Goal: Task Accomplishment & Management: Manage account settings

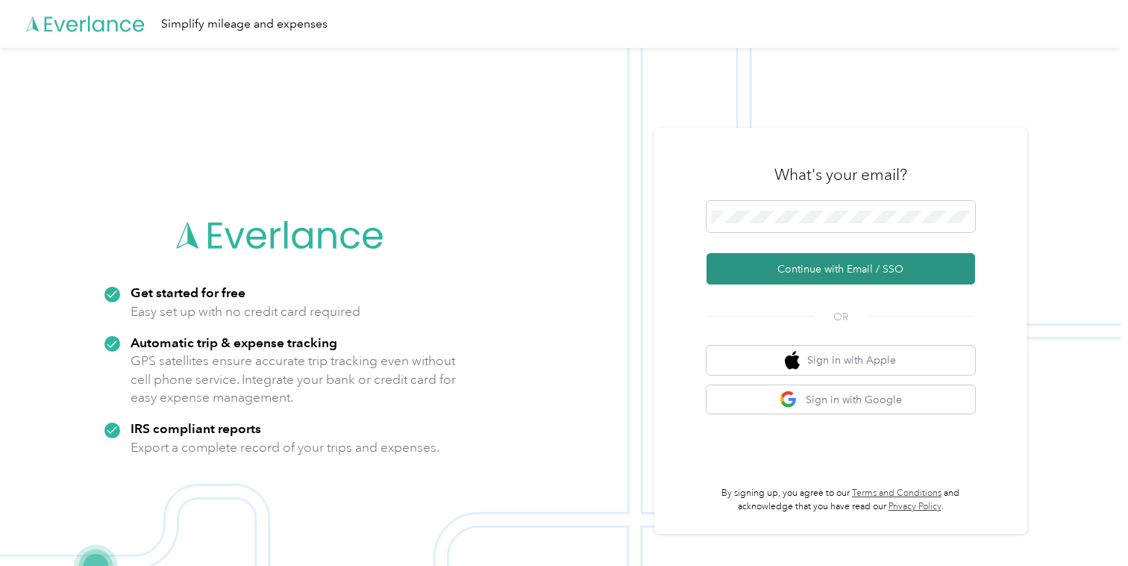
click at [780, 273] on button "Continue with Email / SSO" at bounding box center [841, 268] width 269 height 31
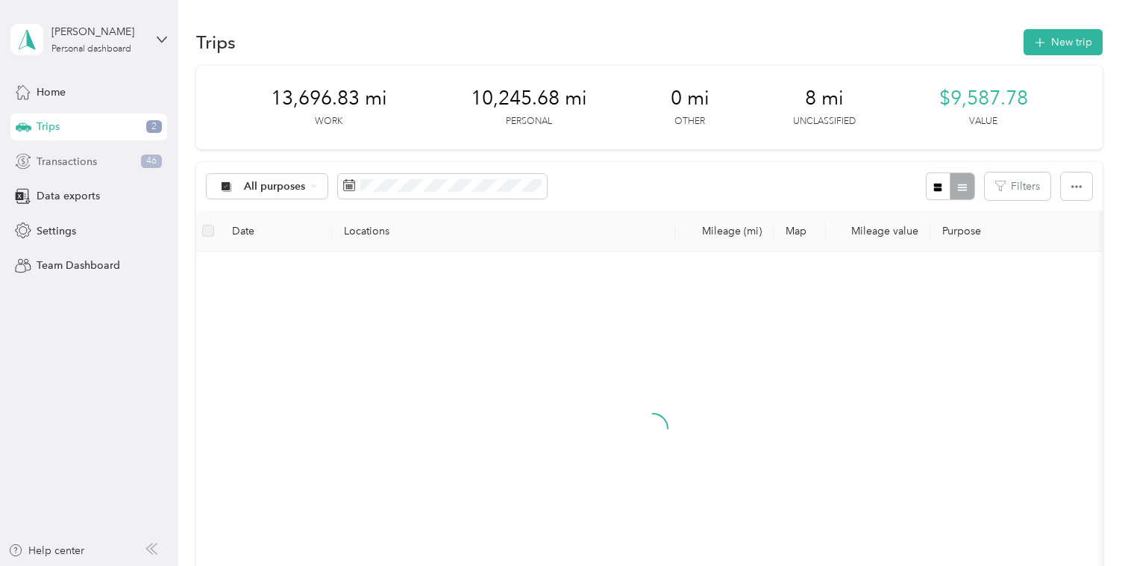
click at [128, 165] on div "Transactions 46" at bounding box center [88, 161] width 157 height 27
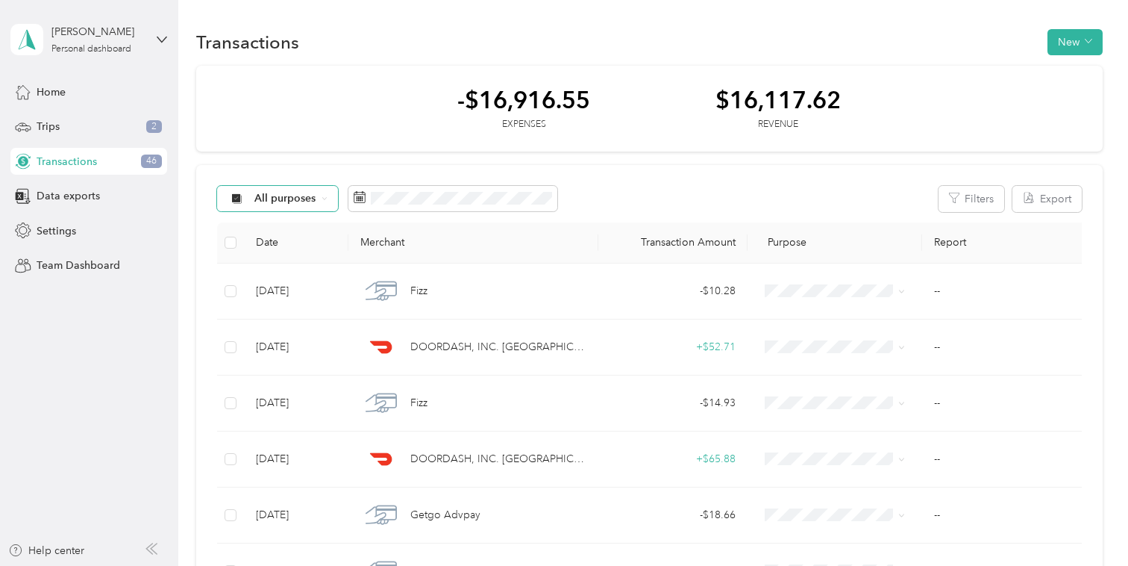
click at [308, 192] on div "All purposes" at bounding box center [277, 198] width 121 height 25
click at [297, 248] on span "Unclassified" at bounding box center [290, 252] width 72 height 16
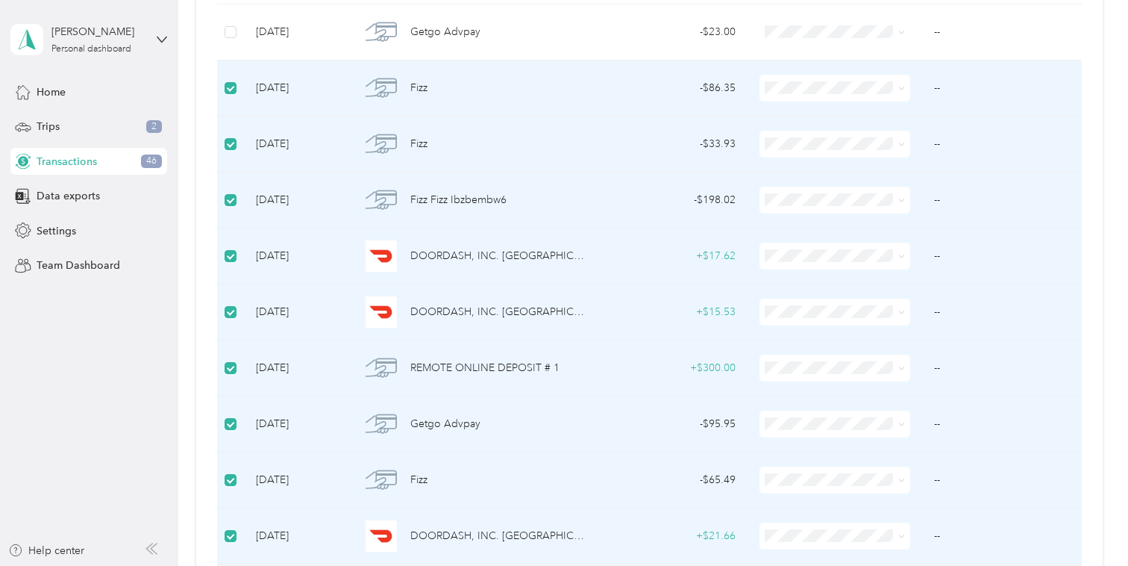
scroll to position [716, 0]
